Goal: Information Seeking & Learning: Learn about a topic

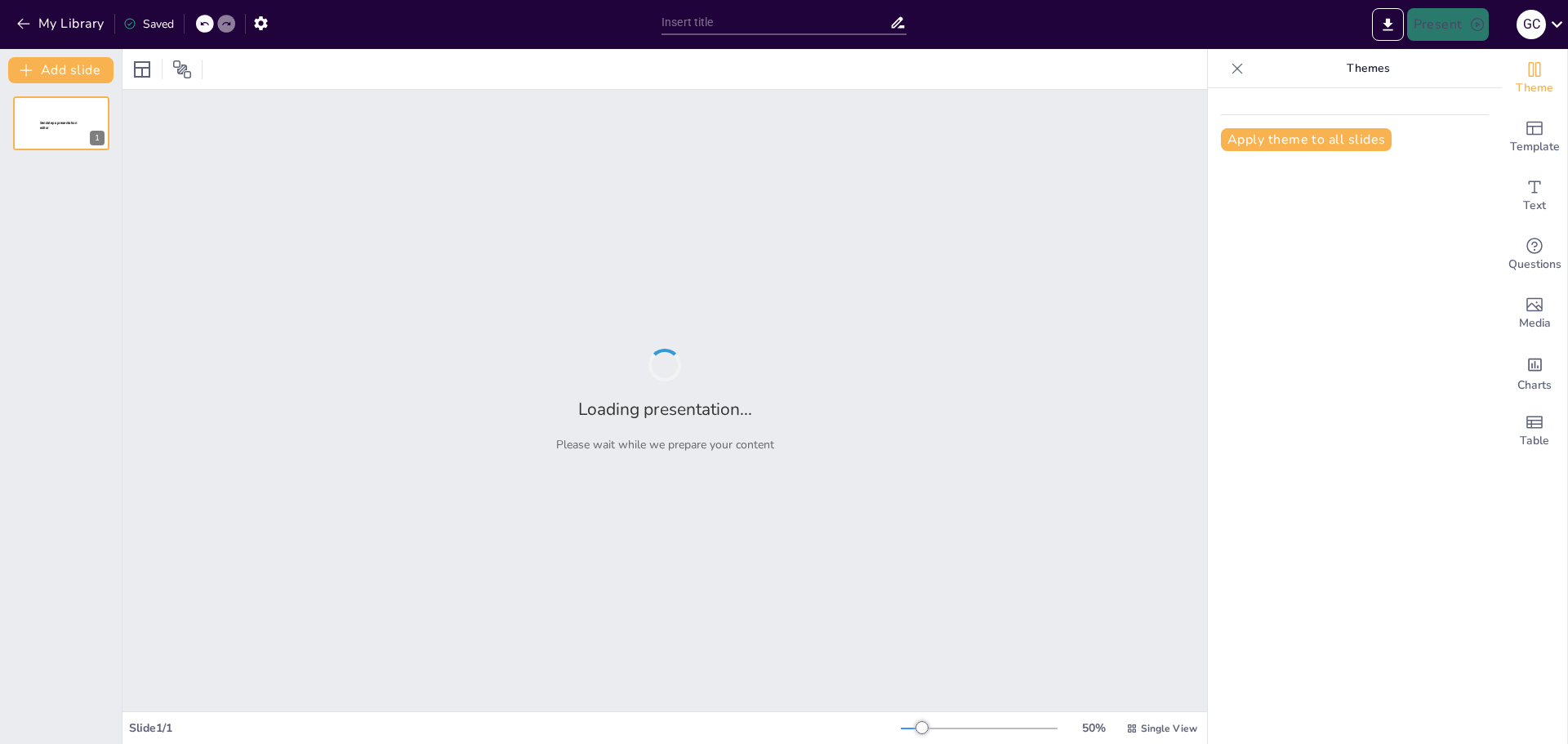
type input "Interés simple"
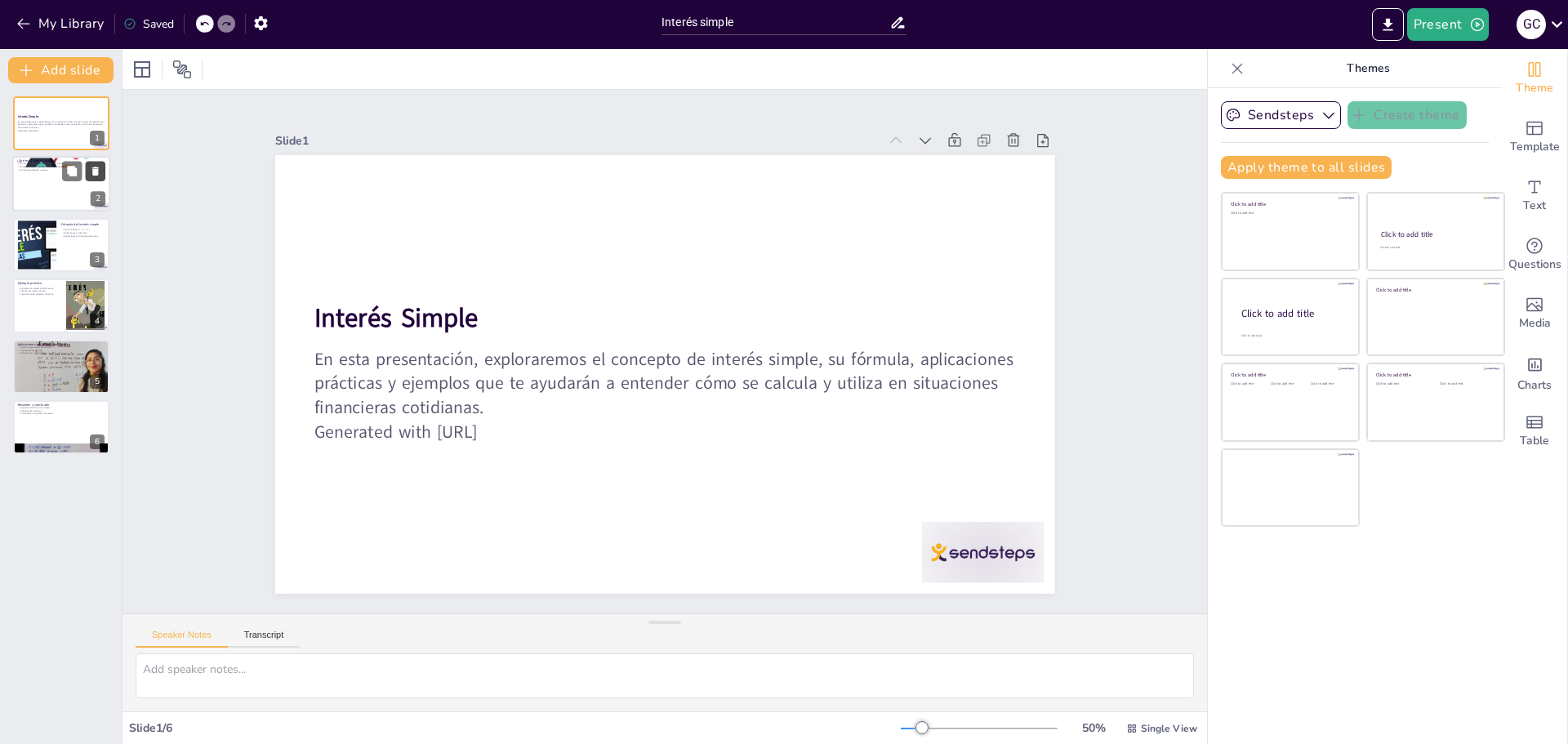
click at [95, 178] on button at bounding box center [95, 172] width 20 height 20
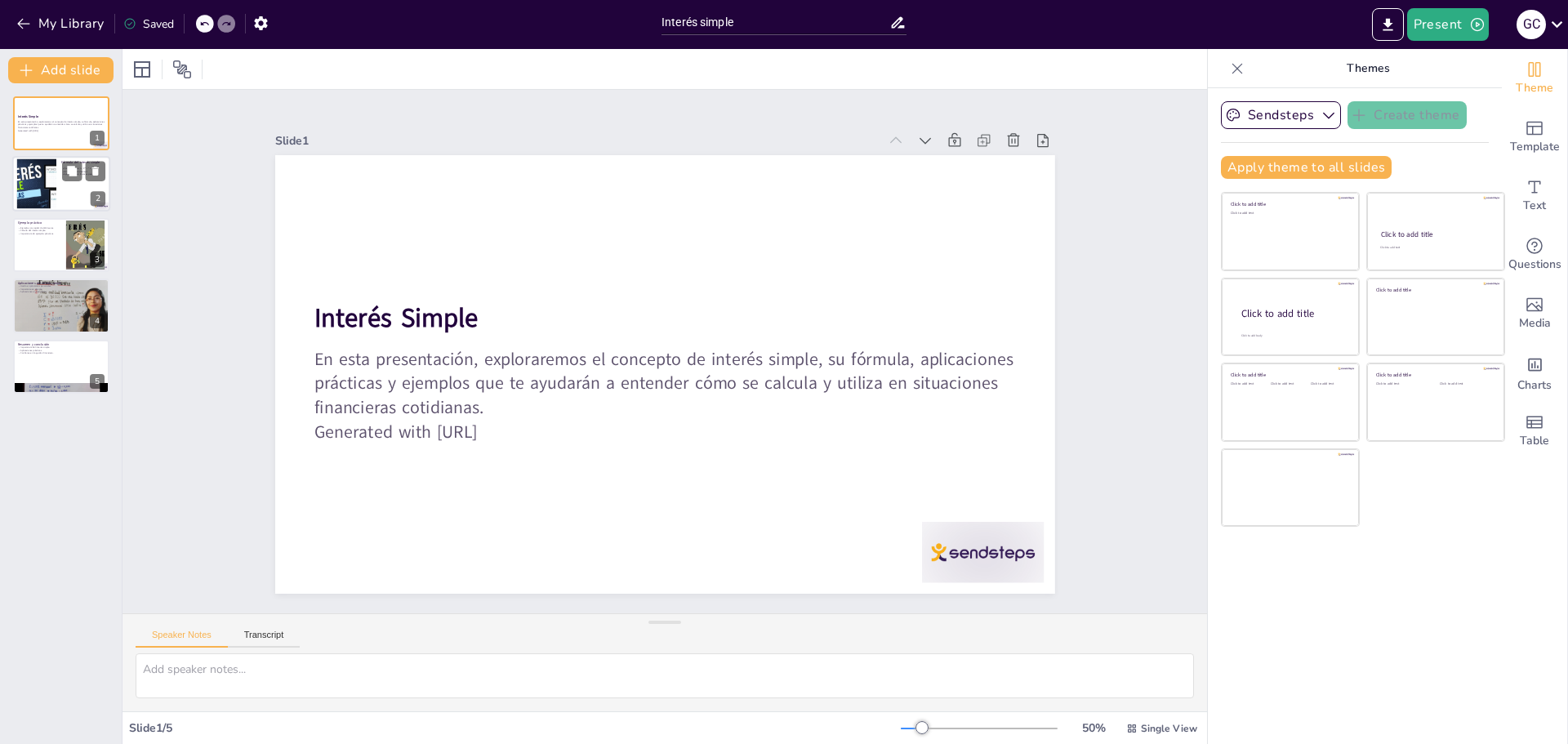
click at [47, 172] on div at bounding box center [37, 184] width 88 height 50
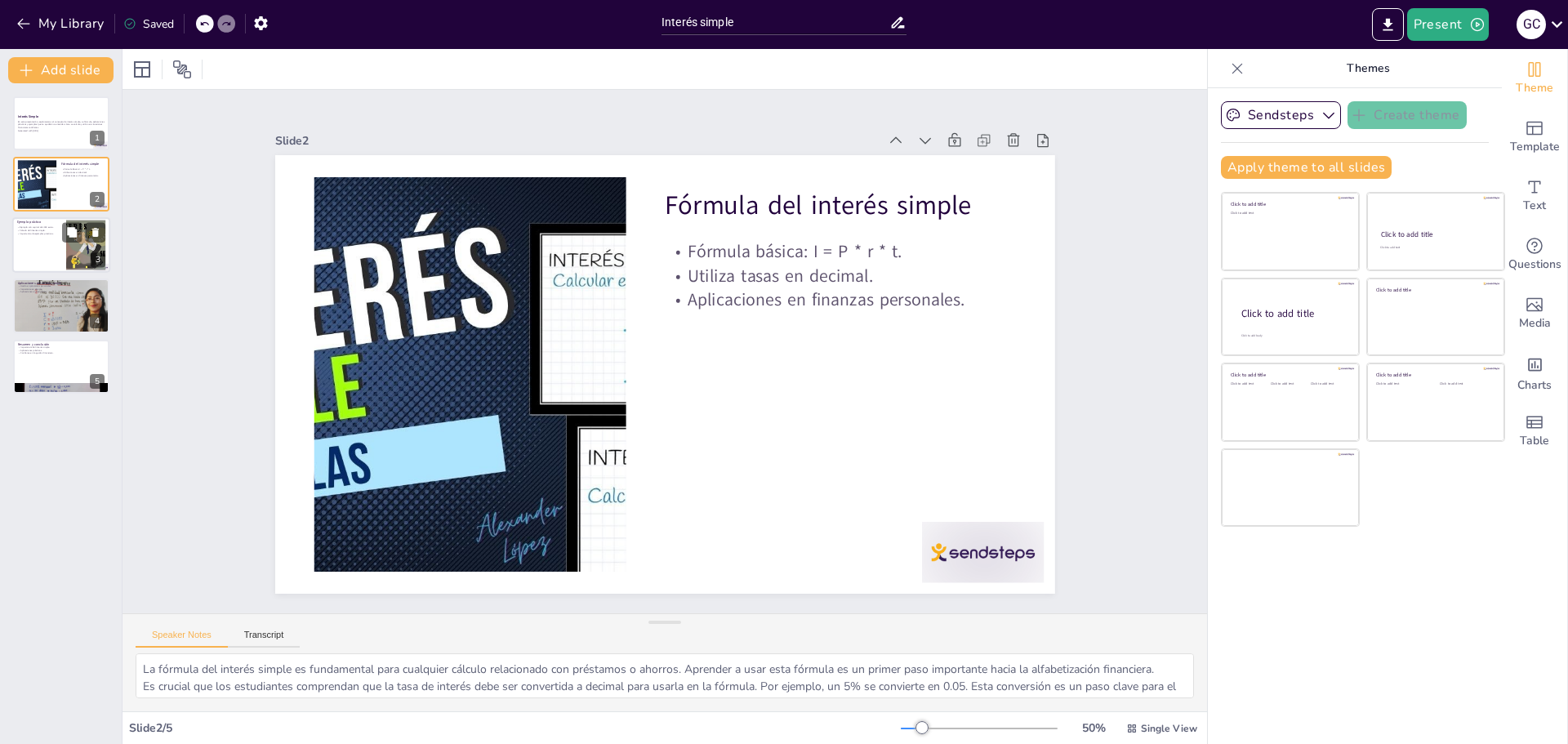
click at [52, 237] on div at bounding box center [61, 245] width 98 height 55
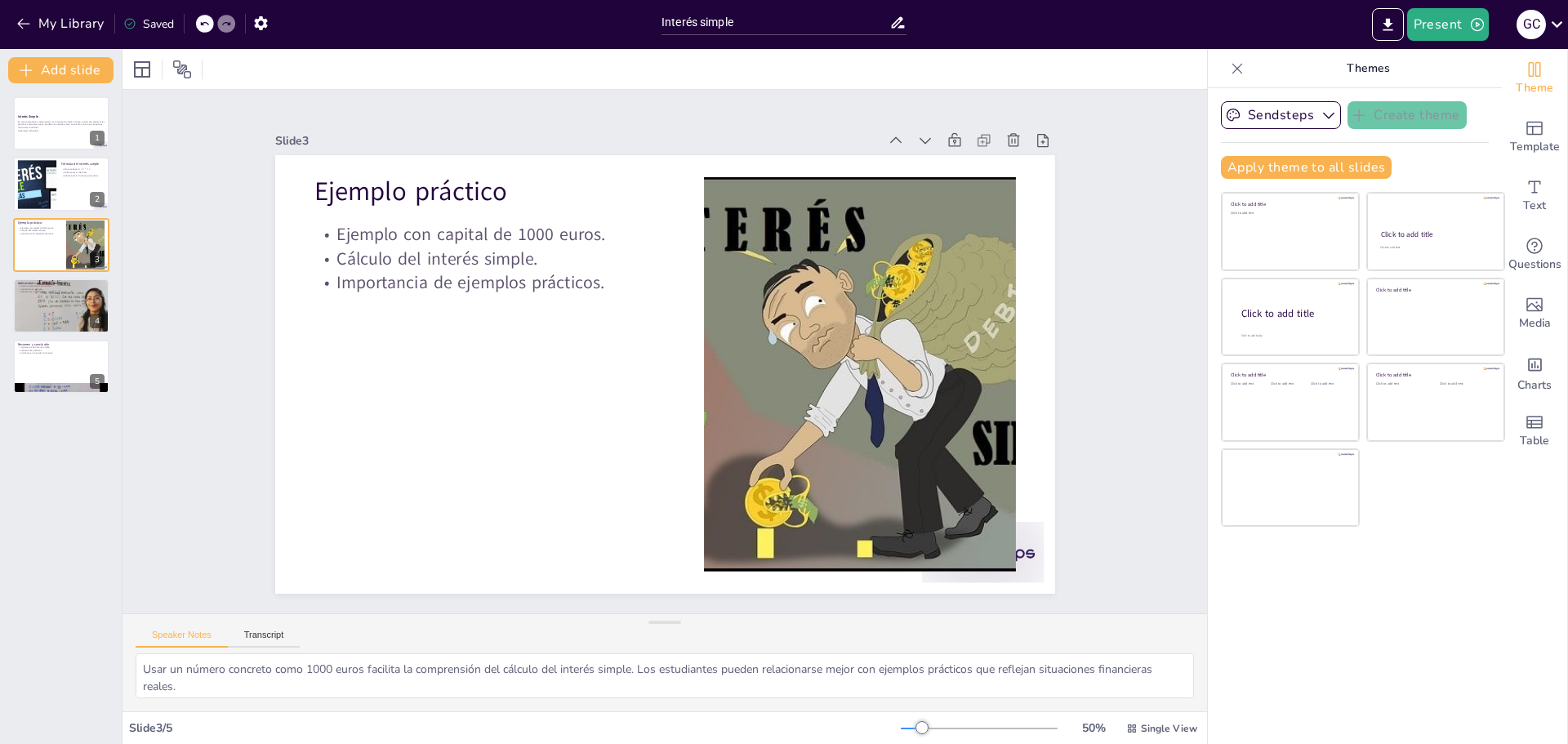
click at [54, 277] on div "Interés Simple En esta presentación, exploraremos el concepto de interés simple…" at bounding box center [61, 245] width 122 height 298
click at [57, 288] on p "Importante en ahorros." at bounding box center [61, 290] width 88 height 4
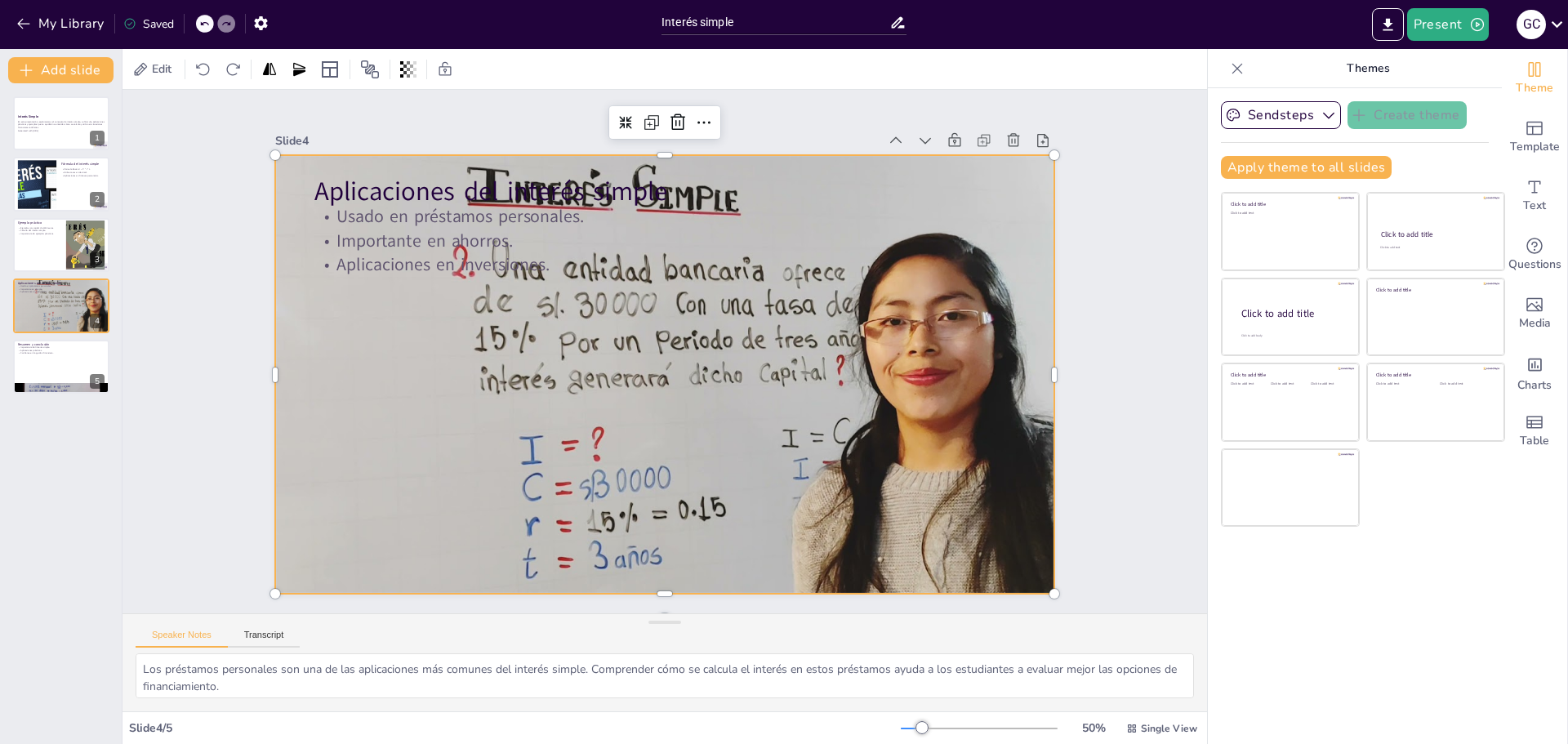
click at [560, 314] on div at bounding box center [657, 330] width 878 height 658
click at [69, 377] on div at bounding box center [61, 366] width 98 height 55
type textarea "La comprensión del interés simple es crucial para una buena gestión financiera.…"
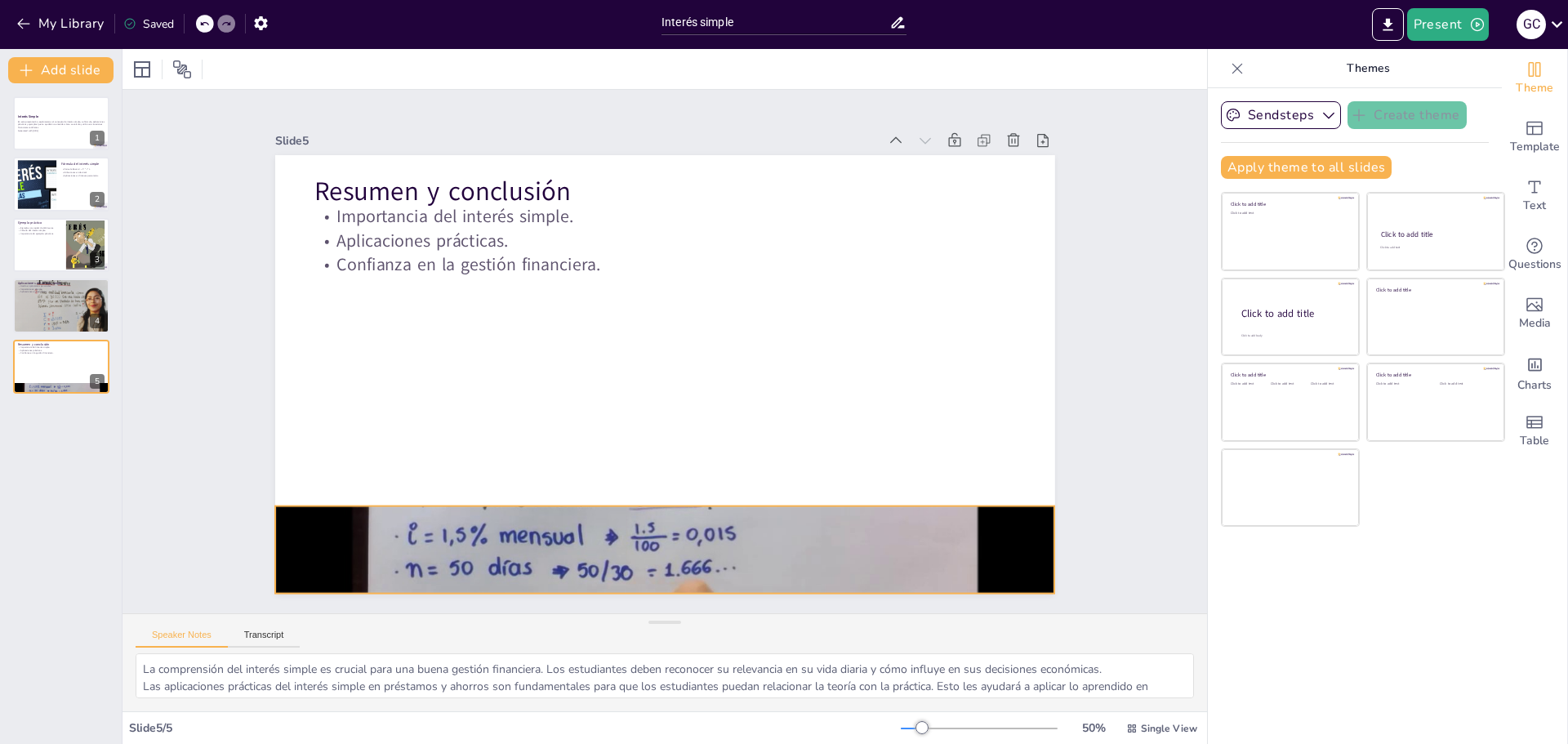
click at [380, 512] on div at bounding box center [494, 451] width 770 height 895
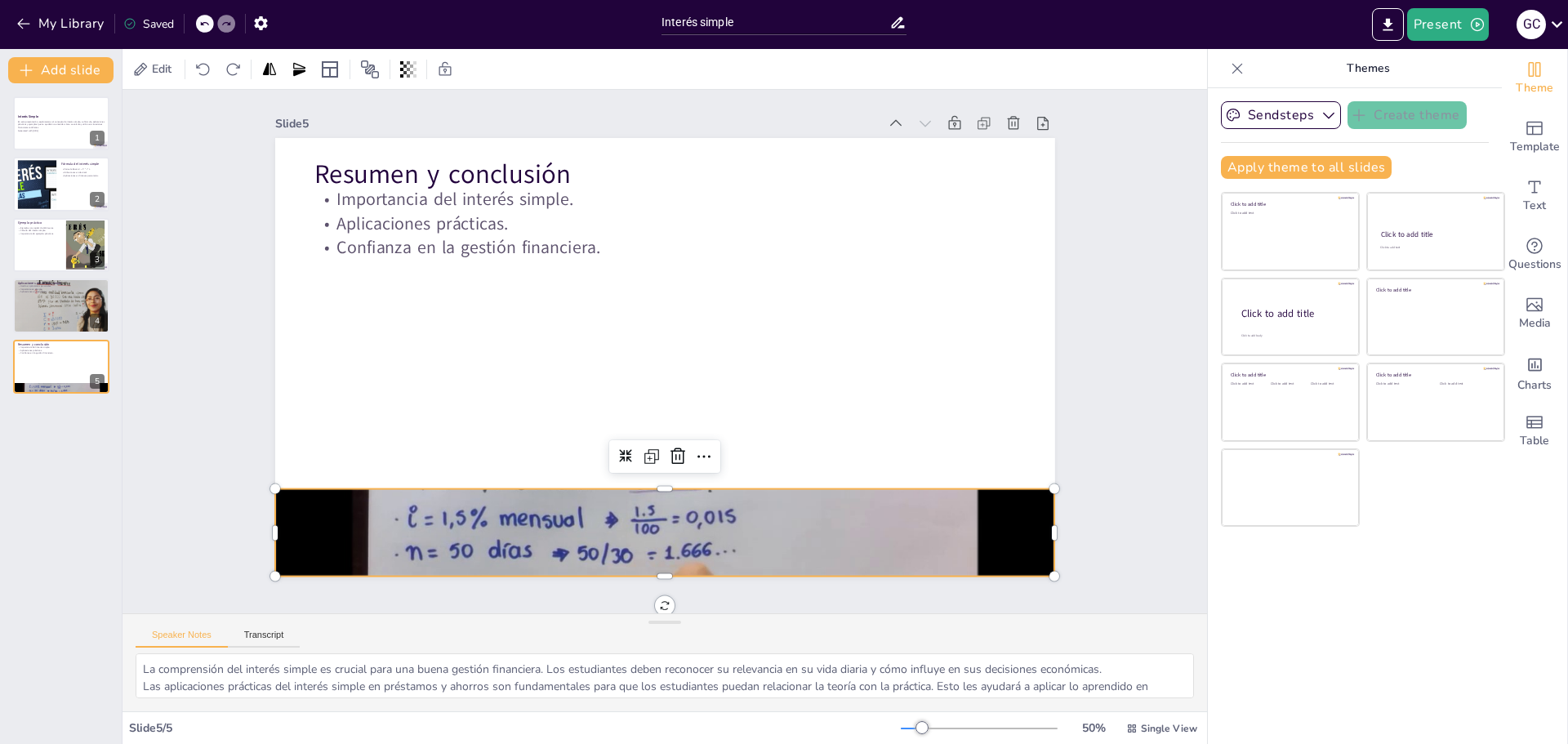
scroll to position [26, 0]
